Goal: Task Accomplishment & Management: Manage account settings

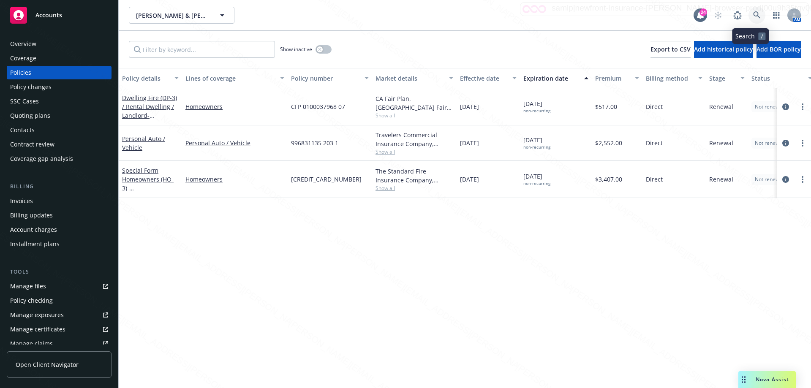
click at [753, 13] on icon at bounding box center [757, 15] width 8 height 8
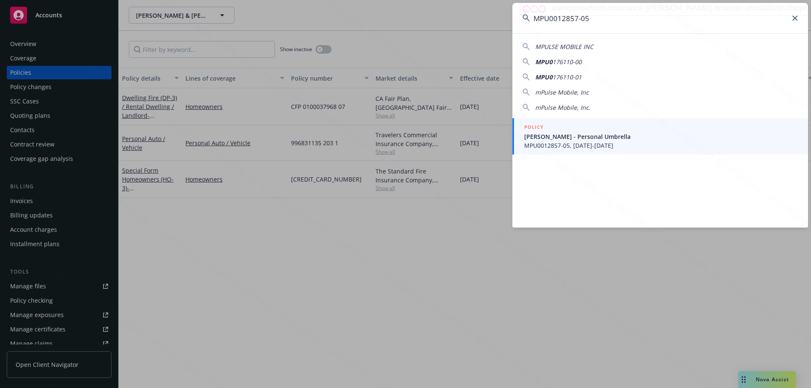
type input "MPU0012857-05"
click at [596, 136] on span "[PERSON_NAME] - Personal Umbrella" at bounding box center [661, 136] width 274 height 9
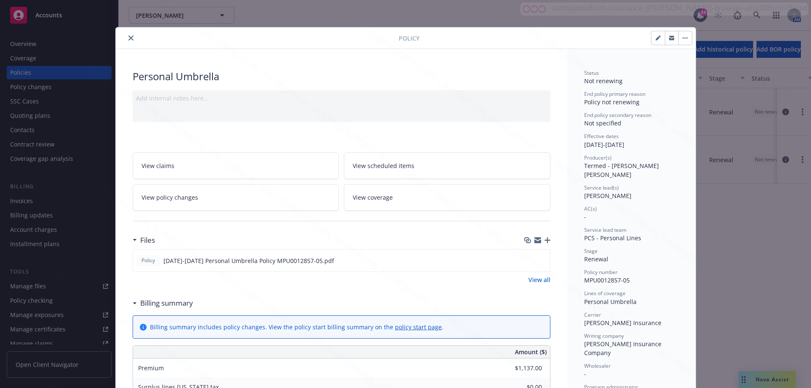
click at [128, 37] on icon "close" at bounding box center [130, 37] width 5 height 5
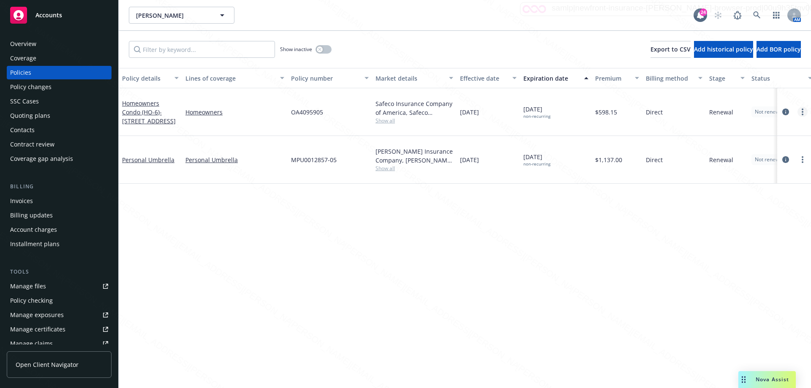
click at [801, 108] on link "more" at bounding box center [802, 112] width 10 height 10
click at [728, 155] on link "End policy" at bounding box center [757, 157] width 99 height 17
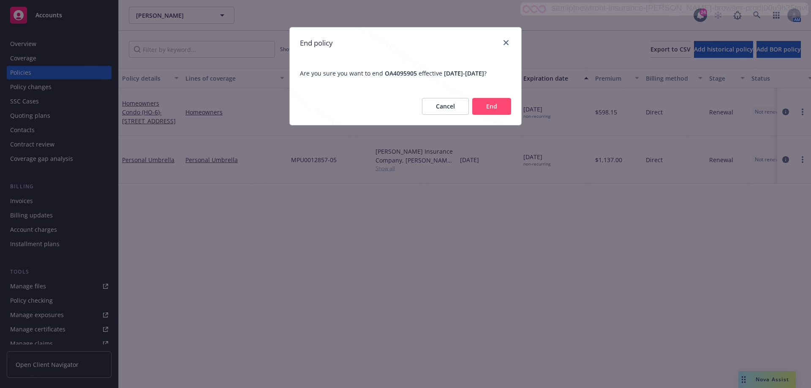
click at [489, 115] on button "End" at bounding box center [491, 106] width 39 height 17
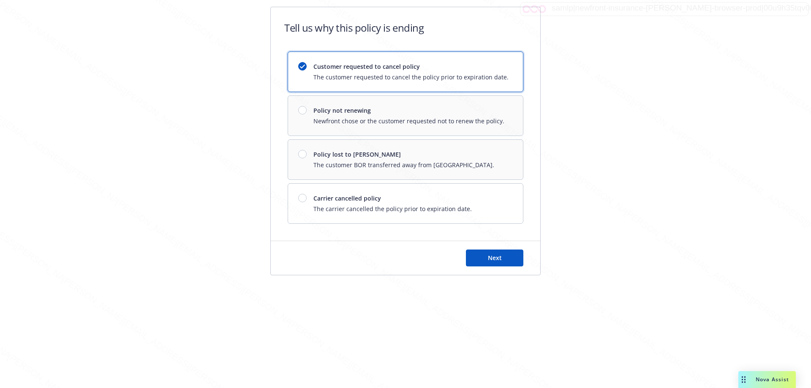
click at [370, 71] on div "Customer requested to cancel policy The customer requested to cancel the policy…" at bounding box center [410, 71] width 195 height 19
click at [488, 265] on button "Next" at bounding box center [494, 257] width 57 height 17
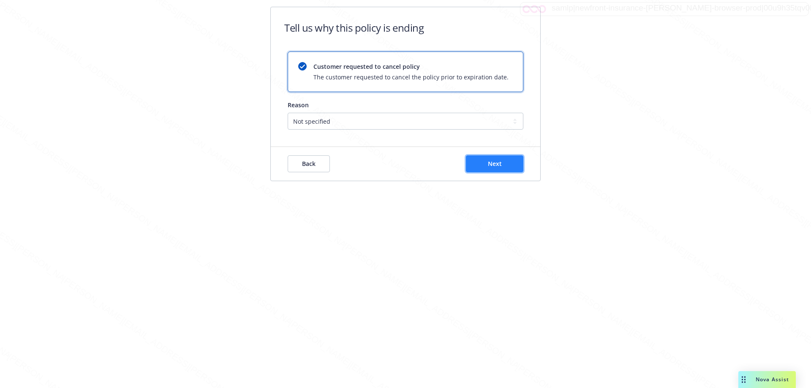
click at [490, 167] on span "Next" at bounding box center [495, 164] width 14 height 8
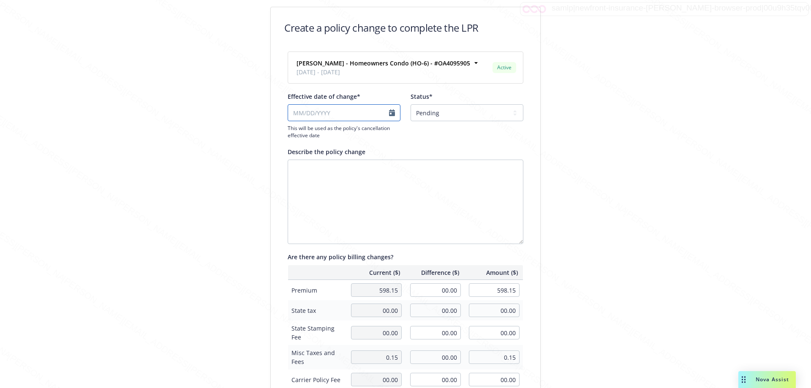
click at [388, 113] on input "Effective date of change*" at bounding box center [343, 112] width 113 height 17
select select "October"
select select "2025"
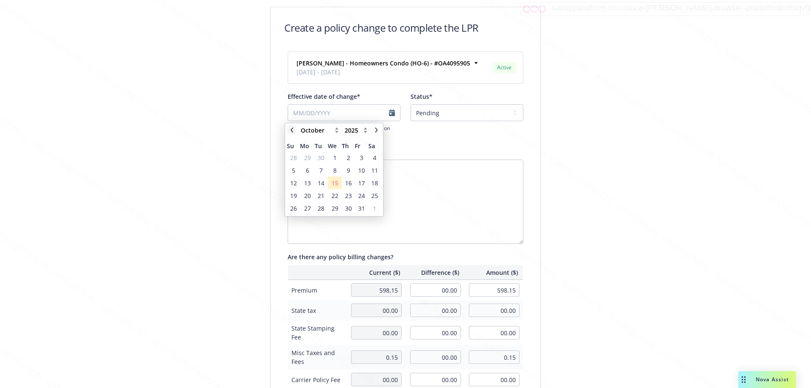
click at [291, 131] on icon "chevronLeft" at bounding box center [291, 129] width 3 height 5
select select "September"
click at [373, 157] on span "6" at bounding box center [374, 157] width 3 height 9
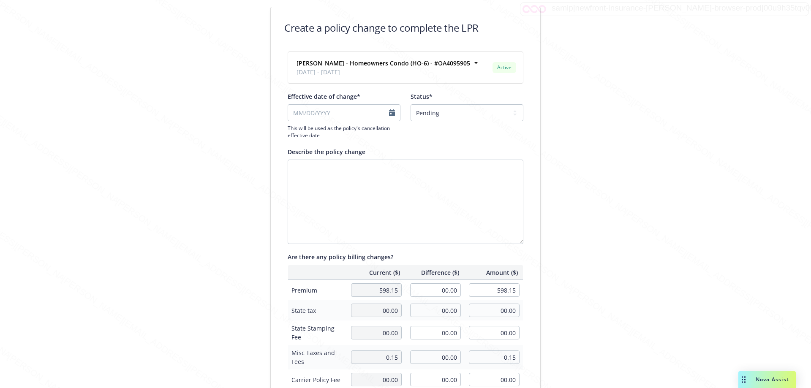
type input "[DATE]"
click at [435, 115] on select "Pending Confirmed" at bounding box center [466, 112] width 113 height 17
select select "Confirmed"
click at [410, 104] on select "Pending Confirmed" at bounding box center [466, 112] width 113 height 17
click at [350, 172] on textarea "Describe the policy change" at bounding box center [405, 202] width 236 height 84
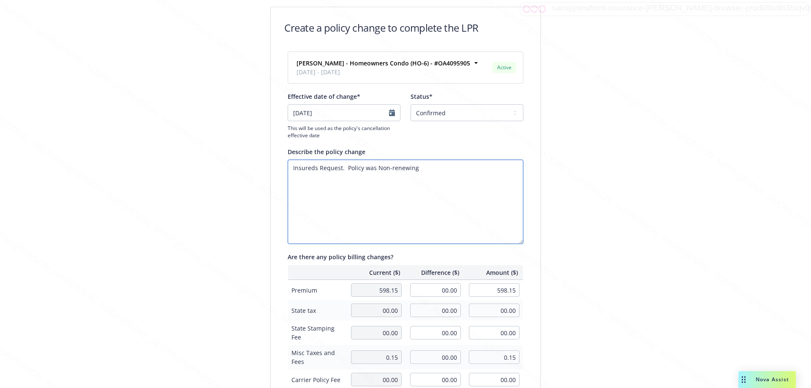
scroll to position [191, 0]
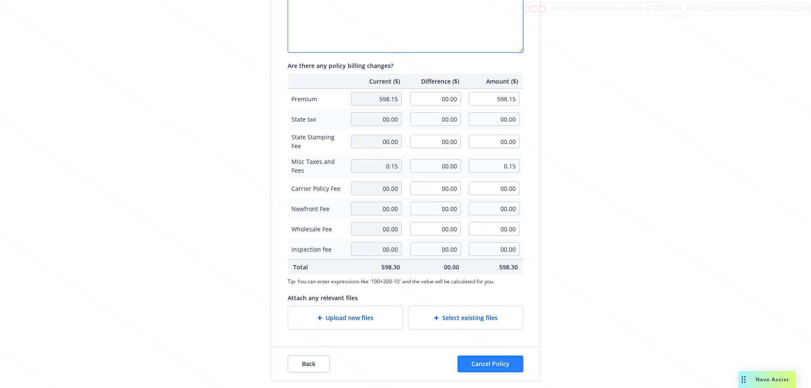
type textarea "Insureds Request. Policy was Non-renewing"
click at [517, 365] on button "Cancel Policy" at bounding box center [490, 363] width 66 height 17
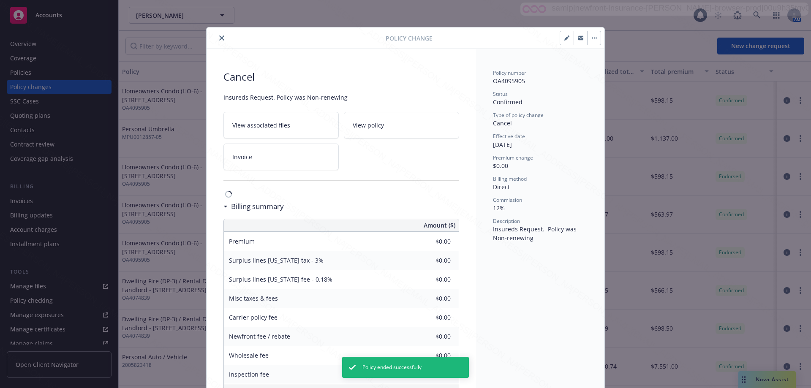
scroll to position [25, 0]
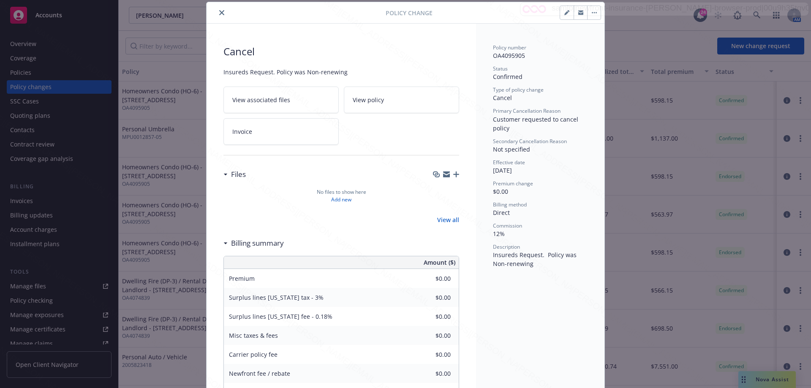
click at [219, 14] on icon "close" at bounding box center [221, 12] width 5 height 5
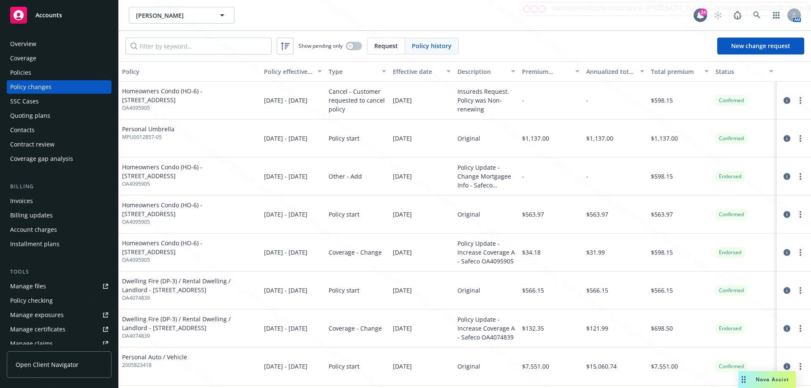
click at [30, 73] on div "Policies" at bounding box center [20, 73] width 21 height 14
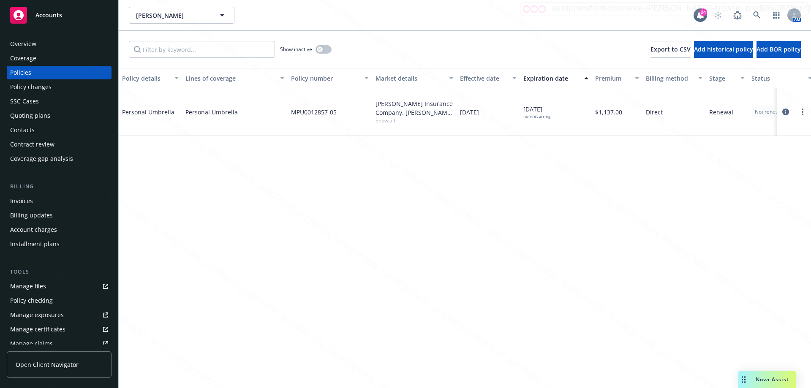
click at [240, 141] on div "Policy details Lines of coverage Policy number Market details Effective date Ex…" at bounding box center [465, 228] width 692 height 320
